Goal: Contribute content: Contribute content

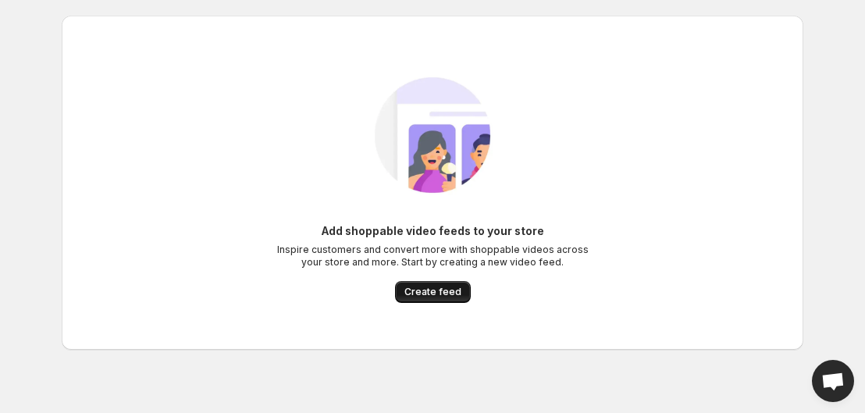
click at [426, 286] on button "Create feed" at bounding box center [433, 292] width 76 height 22
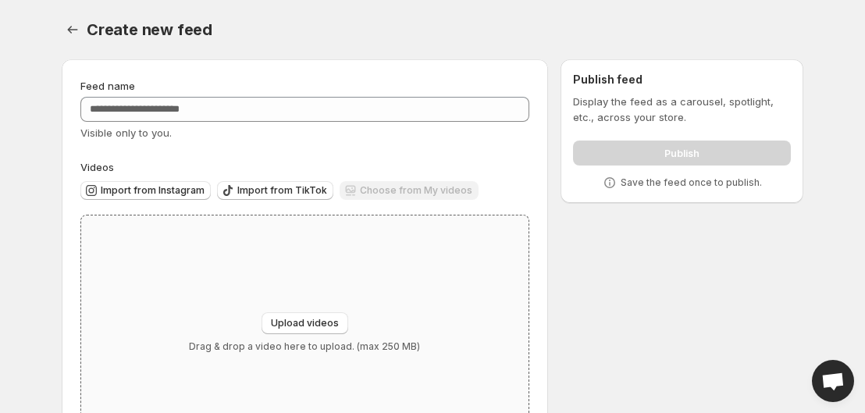
click at [311, 312] on div "Upload videos Drag & drop a video here to upload. (max 250 MB)" at bounding box center [304, 333] width 447 height 234
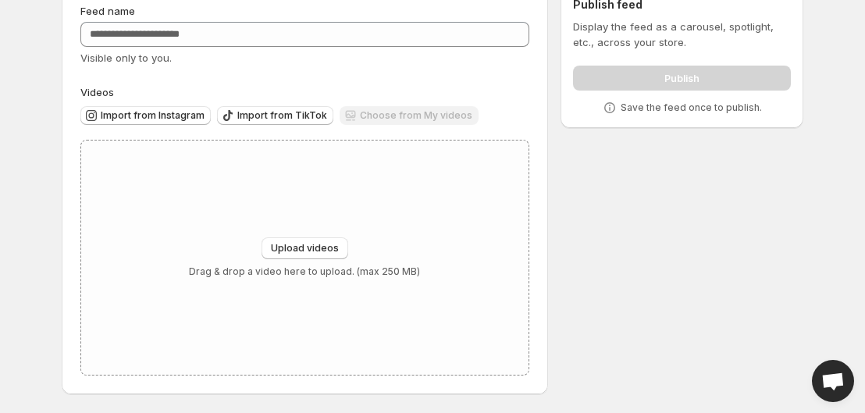
scroll to position [38, 0]
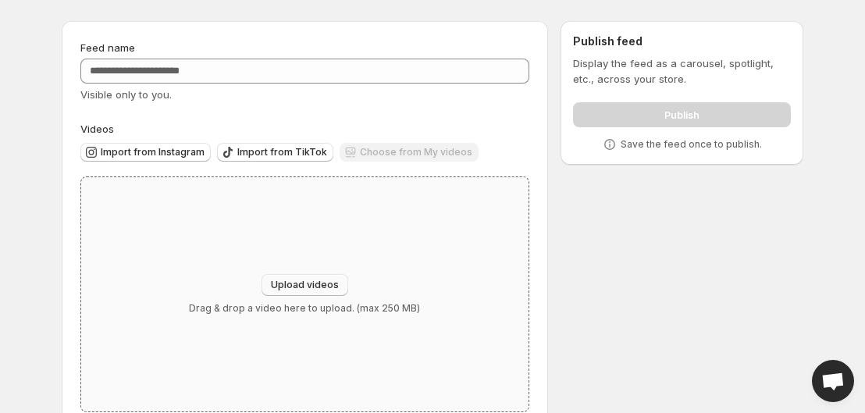
click at [319, 294] on button "Upload videos" at bounding box center [305, 285] width 87 height 22
type input "**********"
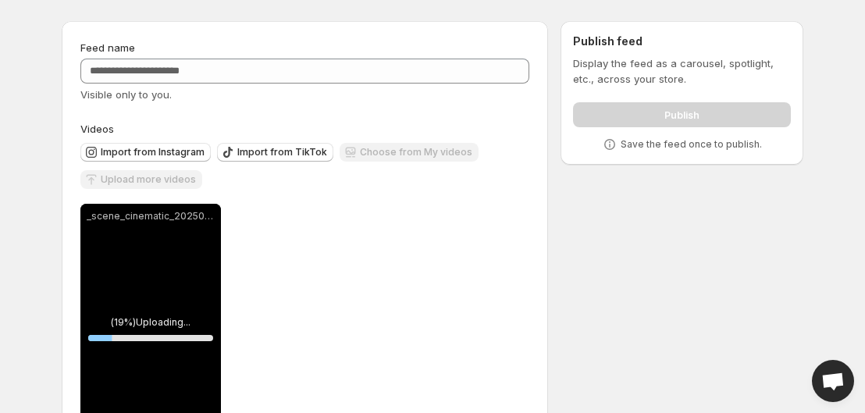
scroll to position [116, 0]
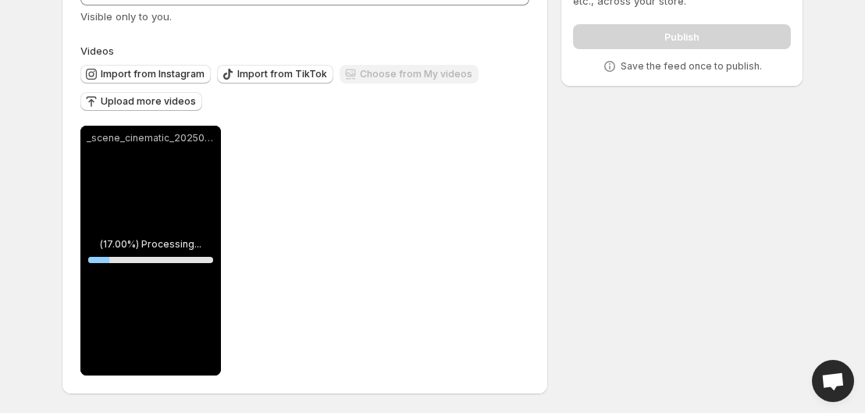
click at [152, 105] on span "Upload more videos" at bounding box center [148, 101] width 95 height 12
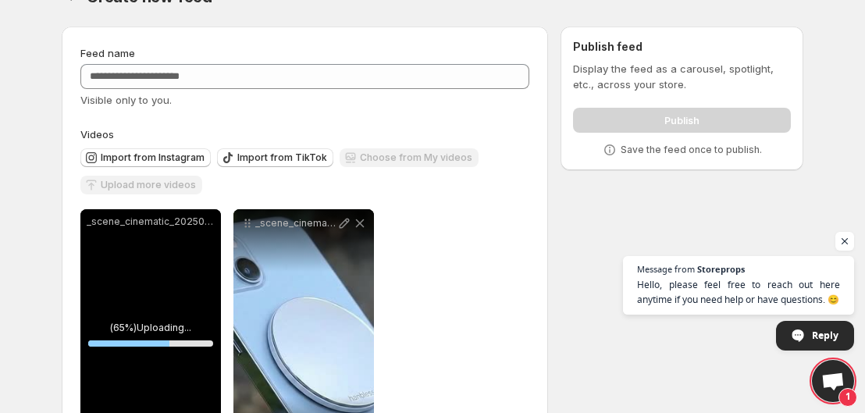
scroll to position [0, 0]
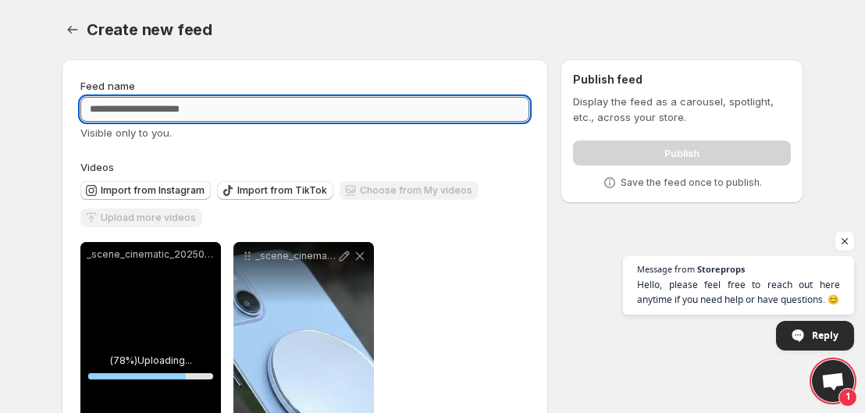
click at [389, 121] on input "Feed name" at bounding box center [304, 109] width 449 height 25
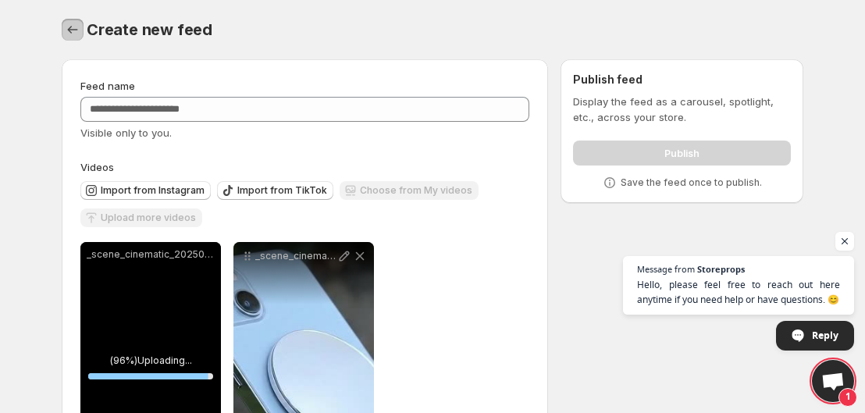
click at [80, 36] on icon "Settings" at bounding box center [73, 30] width 16 height 16
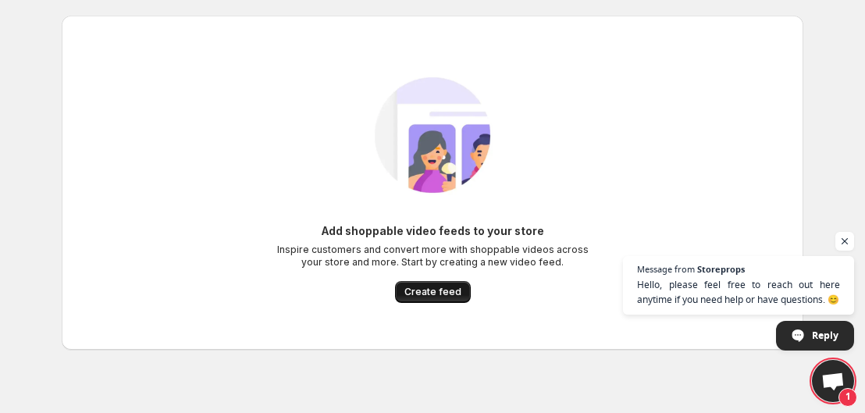
click at [437, 286] on button "Create feed" at bounding box center [433, 292] width 76 height 22
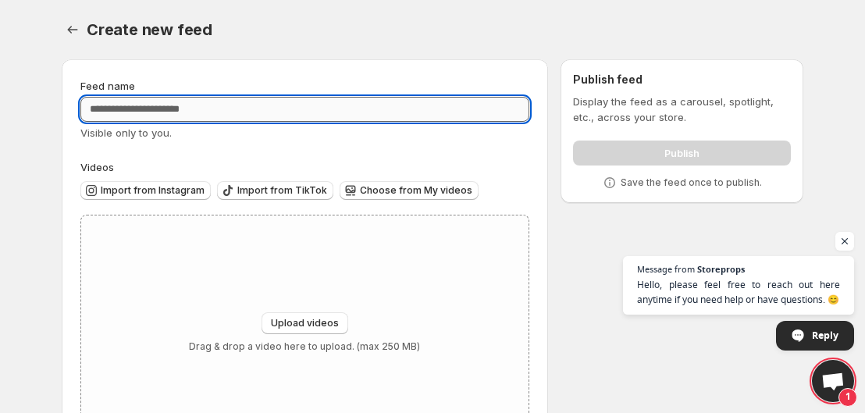
click at [185, 118] on input "Feed name" at bounding box center [304, 109] width 449 height 25
type input "********"
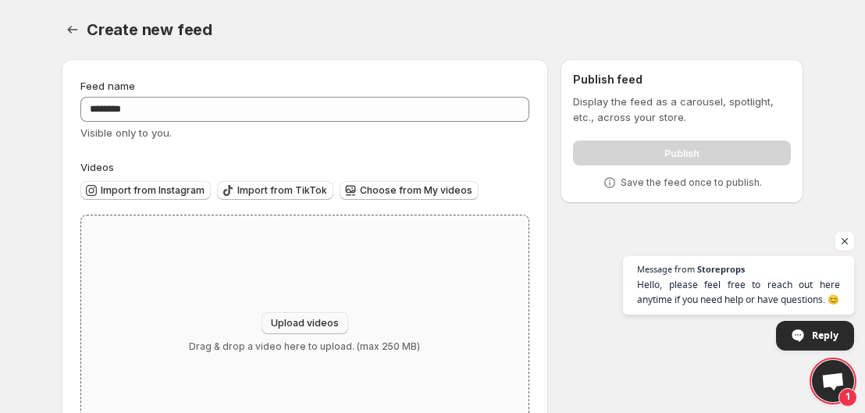
click at [313, 319] on span "Upload videos" at bounding box center [305, 323] width 68 height 12
type input "**********"
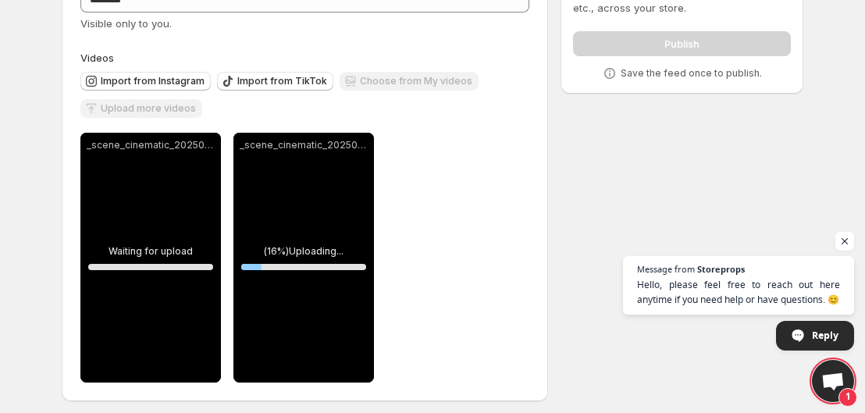
scroll to position [116, 0]
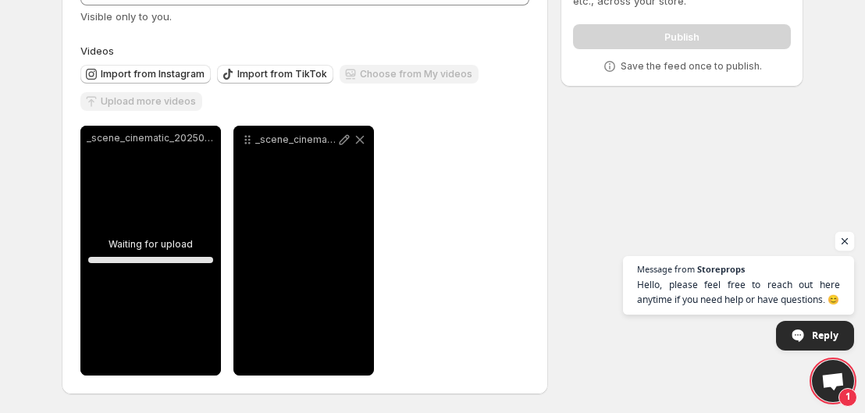
click at [840, 239] on span "Open chat" at bounding box center [846, 242] width 20 height 20
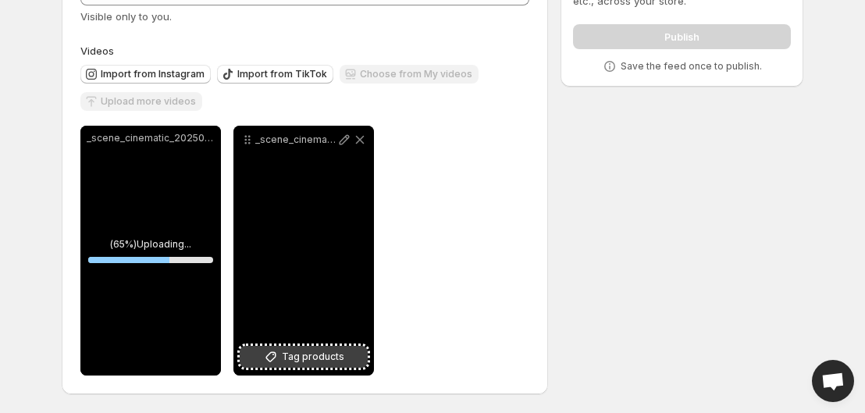
click at [323, 352] on span "Tag products" at bounding box center [313, 357] width 62 height 16
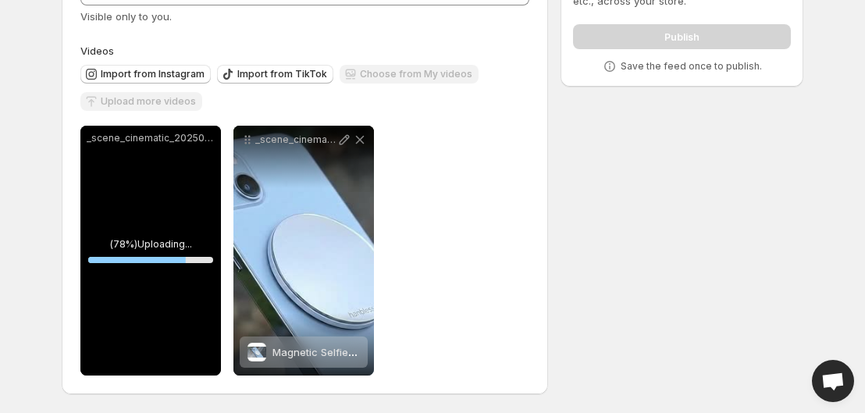
click at [137, 247] on div "_scene_cinematic_202508151811 2.mp4" at bounding box center [150, 251] width 141 height 250
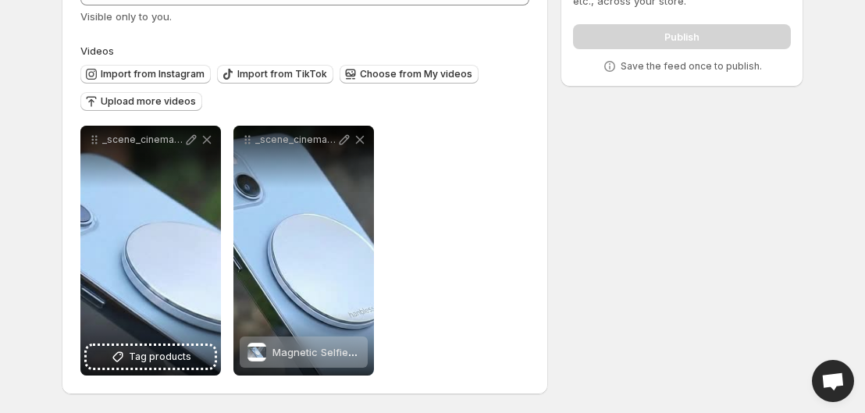
scroll to position [0, 0]
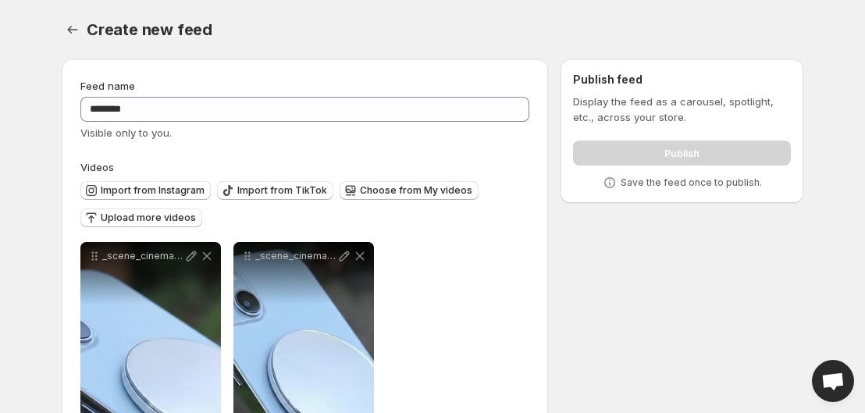
click at [654, 155] on div "Publish" at bounding box center [682, 149] width 218 height 31
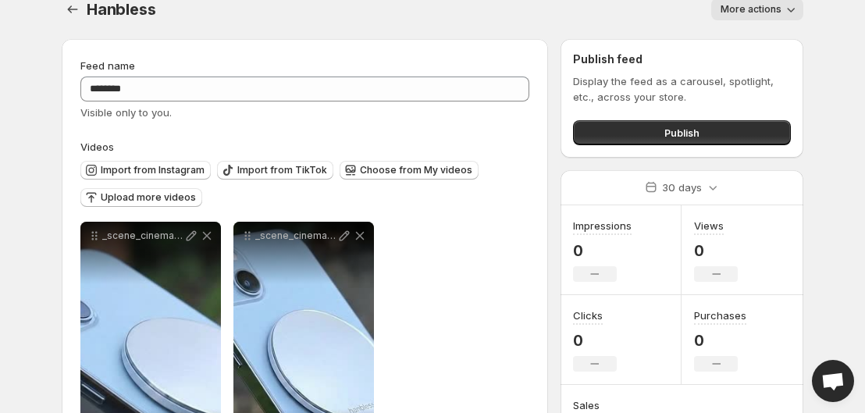
scroll to position [42, 0]
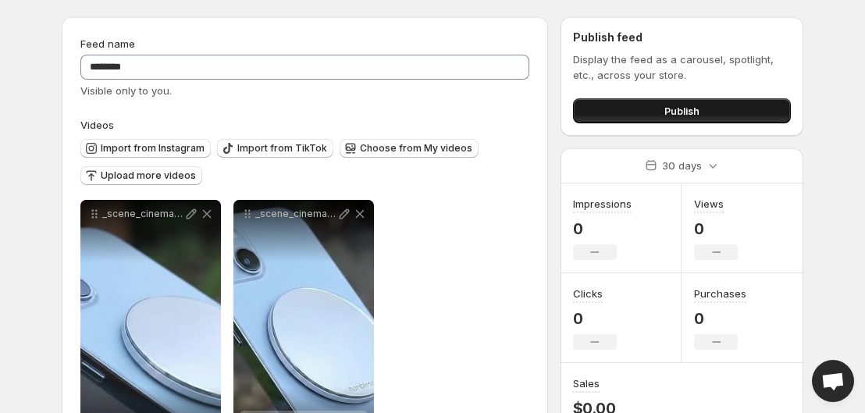
click at [687, 102] on button "Publish" at bounding box center [682, 110] width 218 height 25
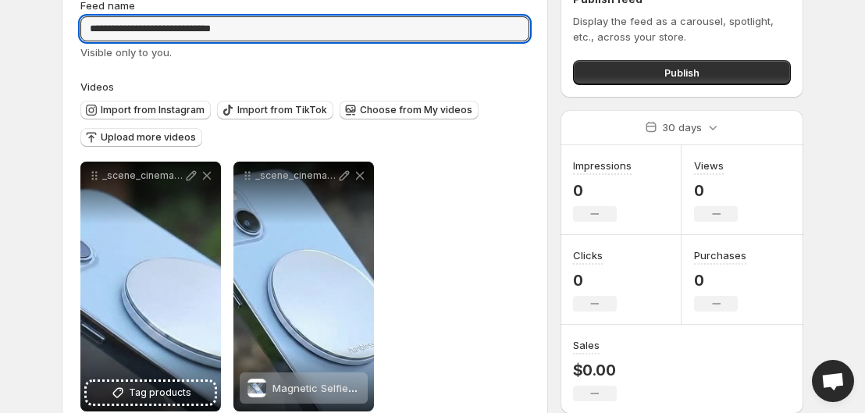
scroll to position [116, 0]
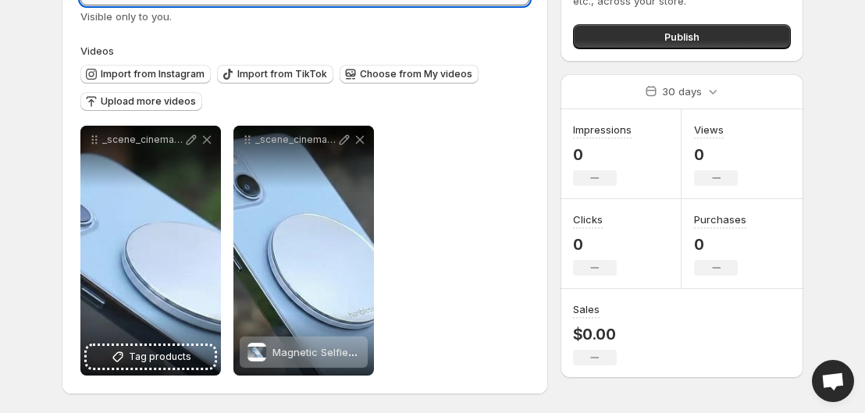
type input "**********"
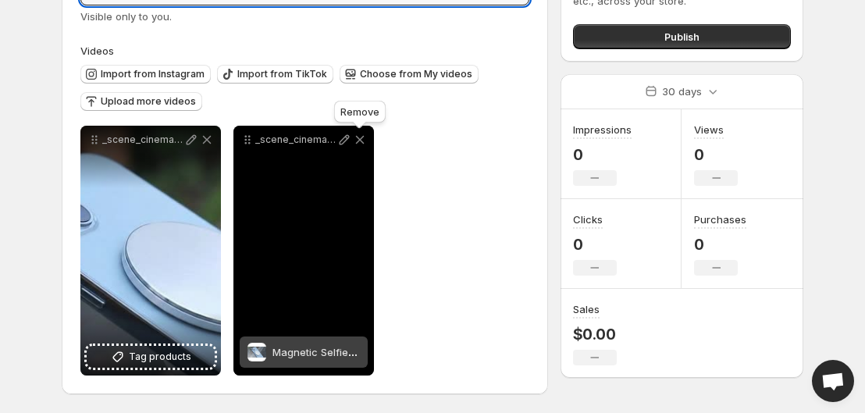
click at [364, 135] on icon at bounding box center [360, 140] width 16 height 16
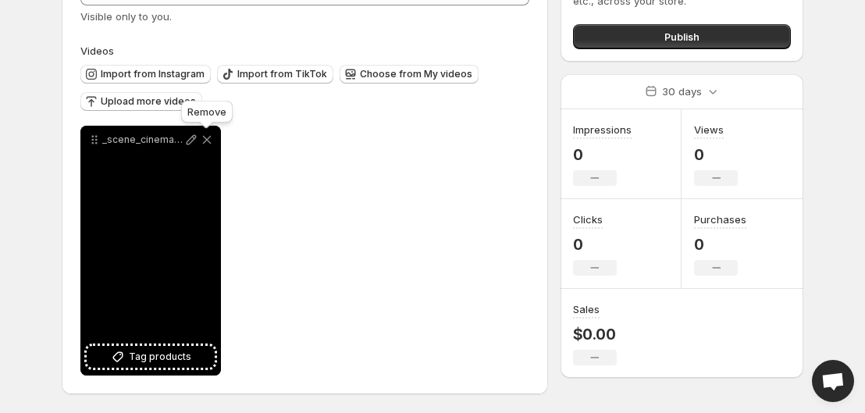
click at [208, 137] on icon at bounding box center [207, 140] width 16 height 16
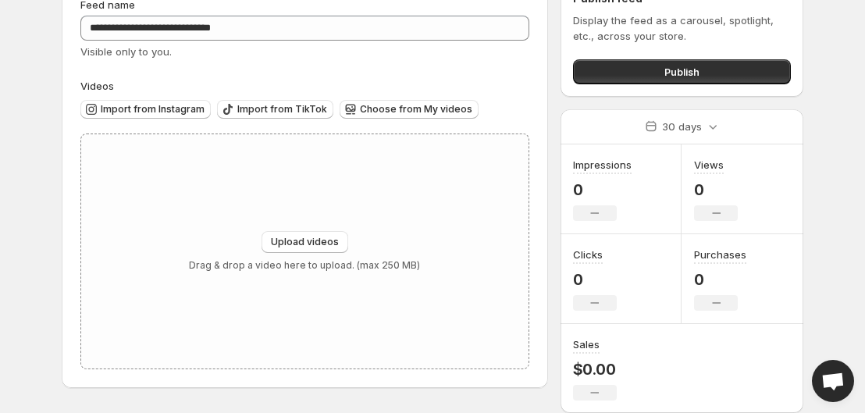
scroll to position [81, 0]
click at [318, 219] on div "Upload videos Drag & drop a video here to upload. (max 250 MB)" at bounding box center [304, 251] width 447 height 234
type input "**********"
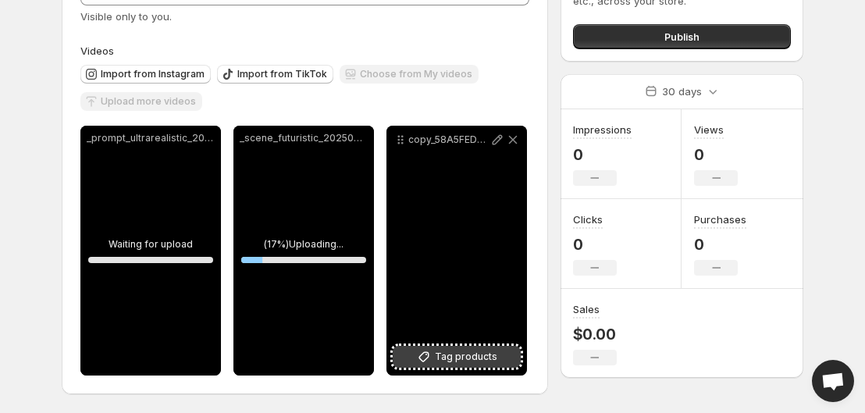
click at [437, 356] on span "Tag products" at bounding box center [466, 357] width 62 height 16
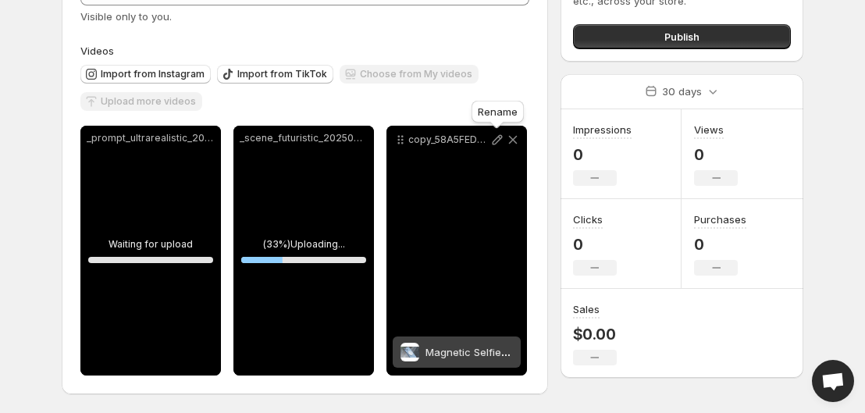
click at [491, 142] on icon at bounding box center [498, 140] width 16 height 16
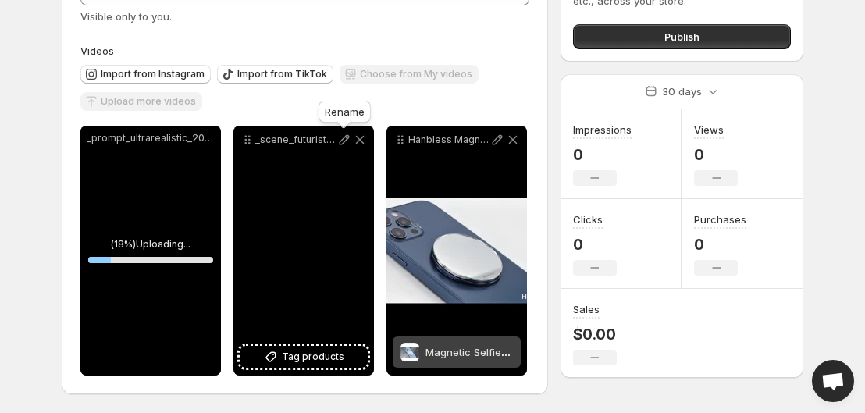
click at [343, 137] on icon at bounding box center [345, 140] width 16 height 16
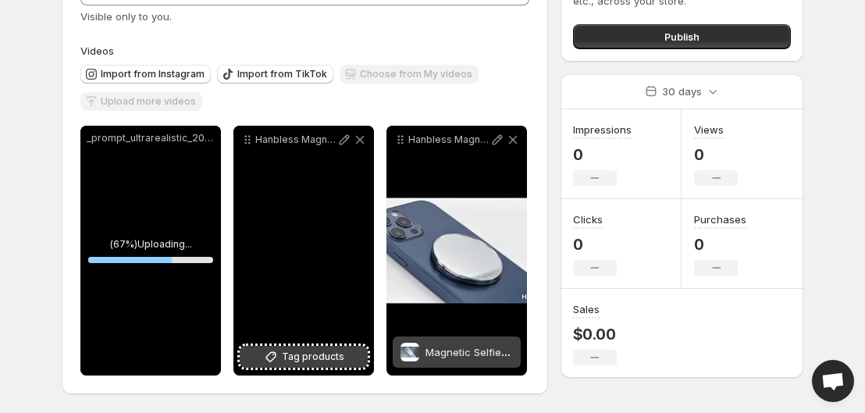
click at [315, 358] on span "Tag products" at bounding box center [313, 357] width 62 height 16
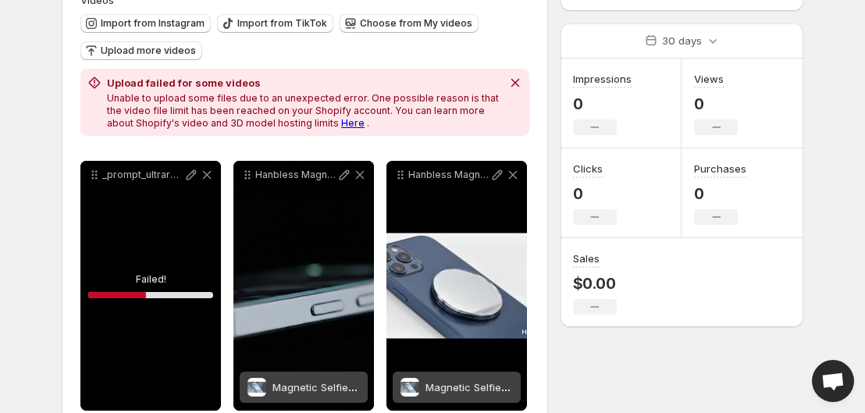
scroll to position [202, 0]
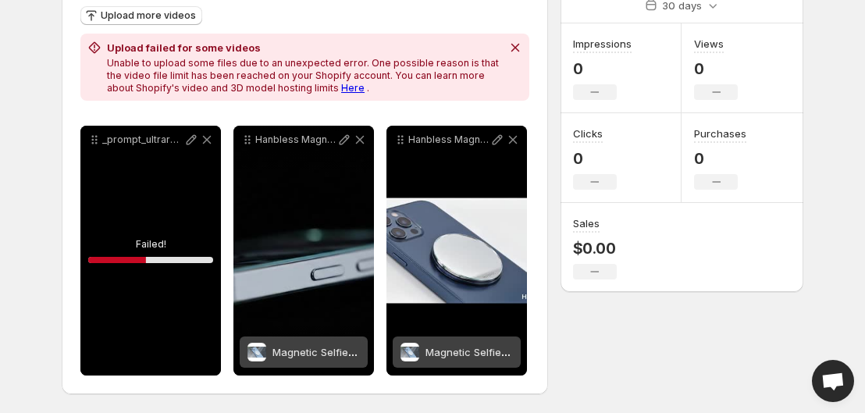
click at [199, 187] on div "_prompt_ultrarealistic_202508150543_m04 1" at bounding box center [150, 251] width 141 height 250
click at [160, 273] on div "_prompt_ultrarealistic_202508150543_m04 1" at bounding box center [150, 251] width 141 height 250
click at [201, 136] on icon at bounding box center [207, 140] width 16 height 16
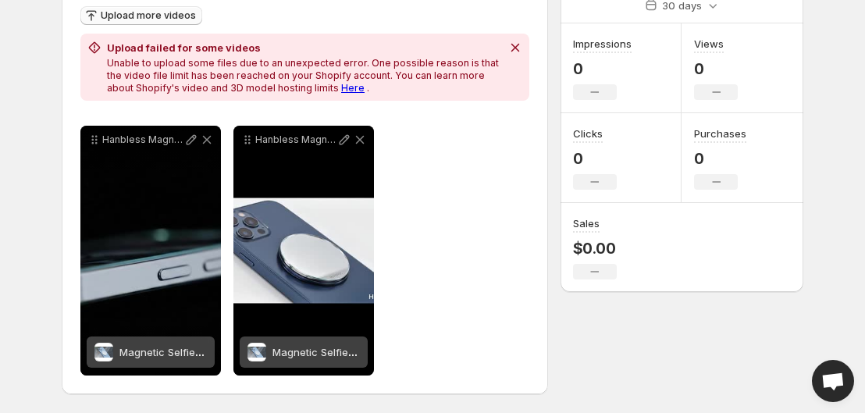
click at [152, 18] on span "Upload more videos" at bounding box center [148, 15] width 95 height 12
click at [162, 12] on span "Upload more videos" at bounding box center [148, 15] width 95 height 12
click at [122, 11] on span "Upload more videos" at bounding box center [148, 15] width 95 height 12
click at [173, 12] on span "Upload more videos" at bounding box center [148, 15] width 95 height 12
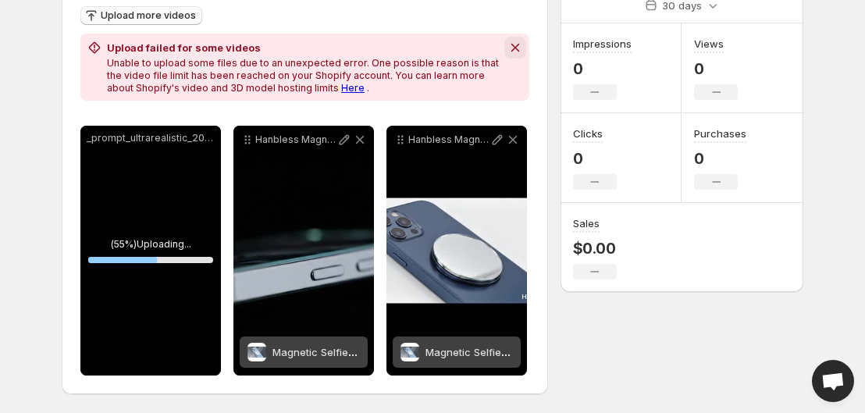
click at [518, 37] on button "Dismiss notification" at bounding box center [515, 48] width 22 height 22
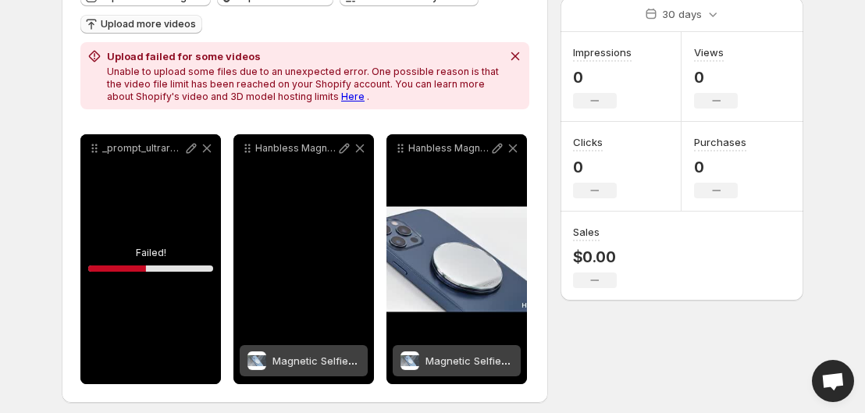
scroll to position [193, 0]
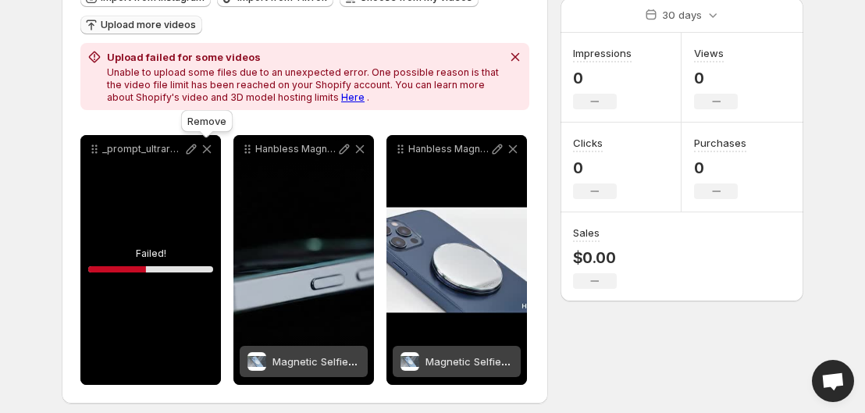
click at [208, 144] on icon at bounding box center [207, 149] width 16 height 16
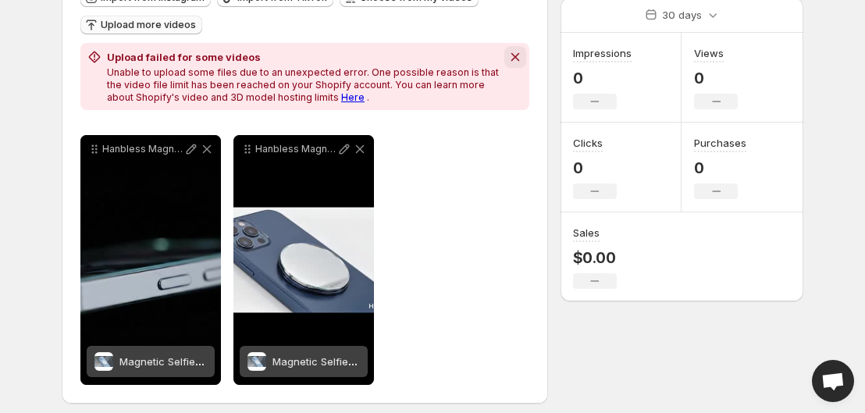
click at [519, 59] on icon "Dismiss notification" at bounding box center [516, 57] width 16 height 16
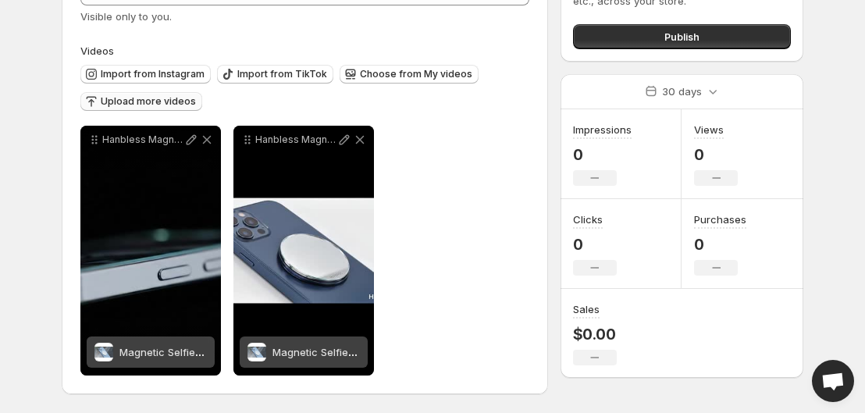
scroll to position [116, 0]
click at [123, 98] on span "Upload more videos" at bounding box center [148, 101] width 95 height 12
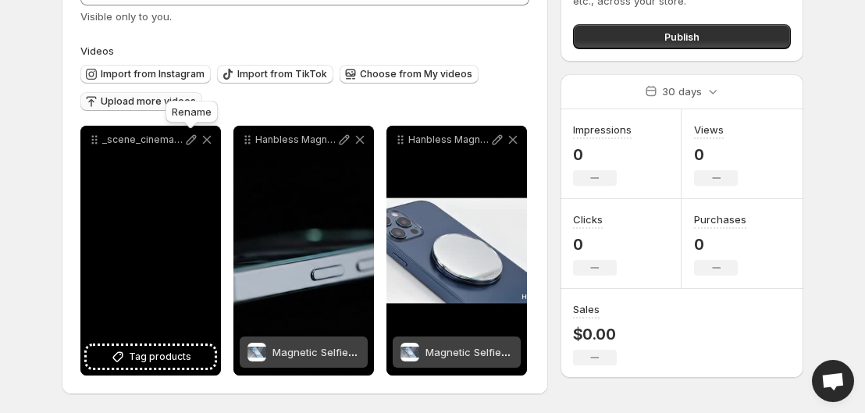
click at [186, 134] on icon at bounding box center [192, 140] width 16 height 16
click at [182, 357] on span "Tag products" at bounding box center [160, 357] width 62 height 16
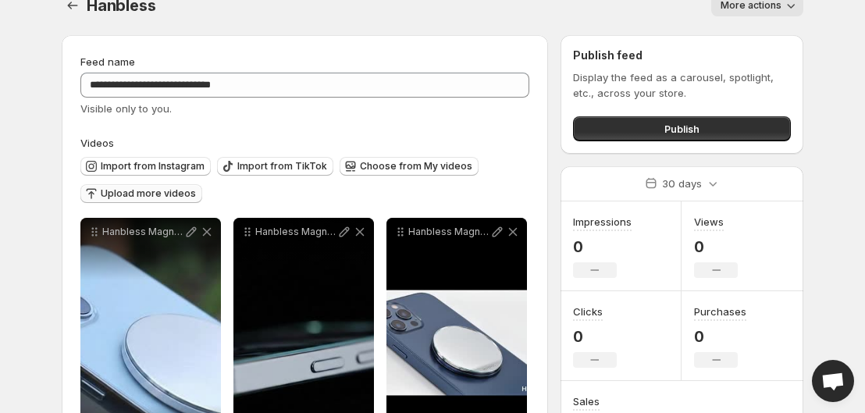
scroll to position [0, 0]
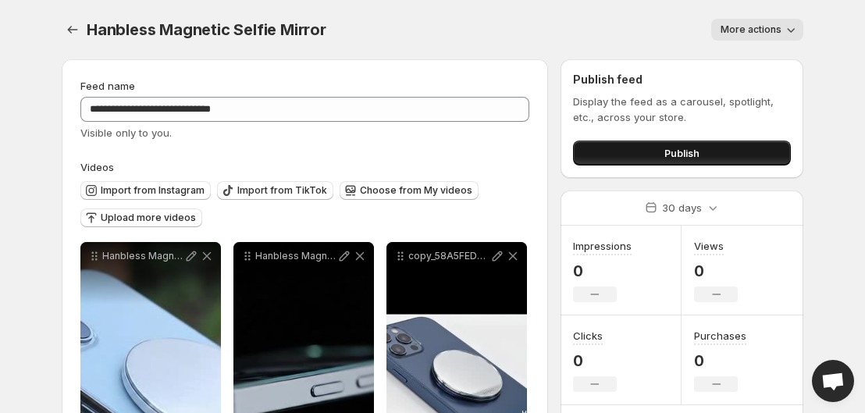
click at [624, 152] on button "Publish" at bounding box center [682, 153] width 218 height 25
